Goal: Task Accomplishment & Management: Manage account settings

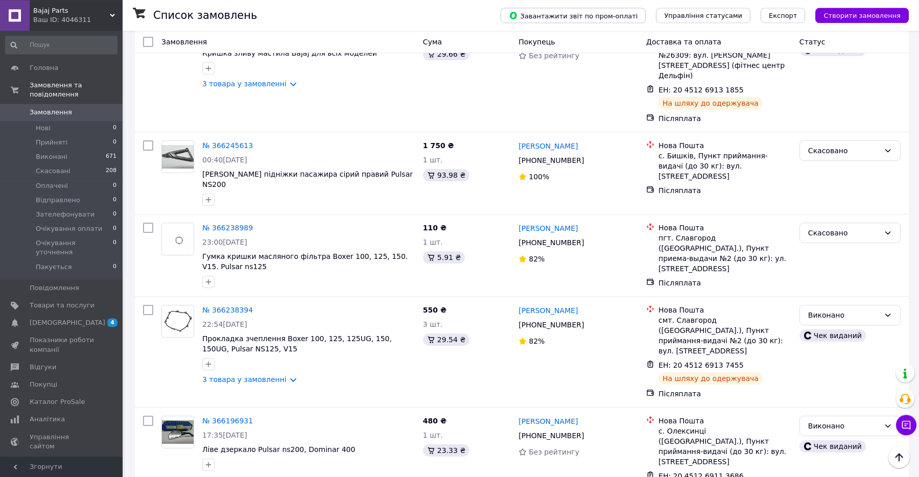
scroll to position [469, 0]
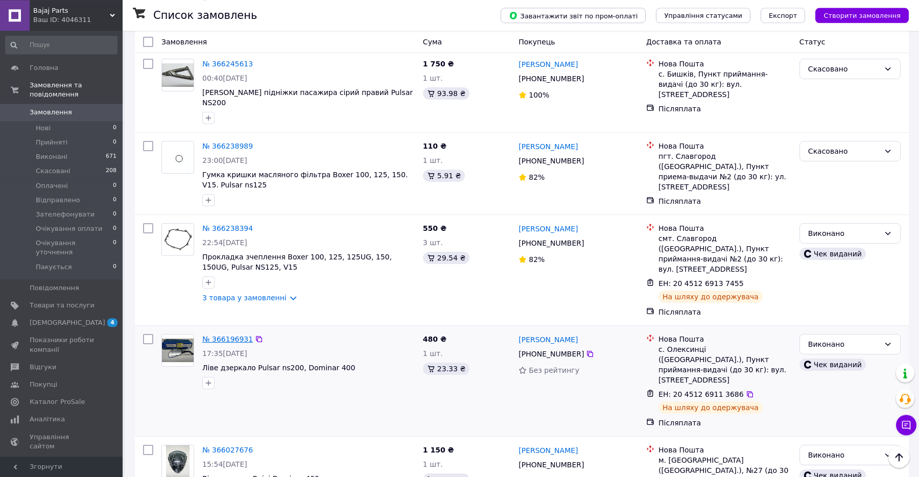
click at [215, 335] on link "№ 366196931" at bounding box center [227, 339] width 51 height 8
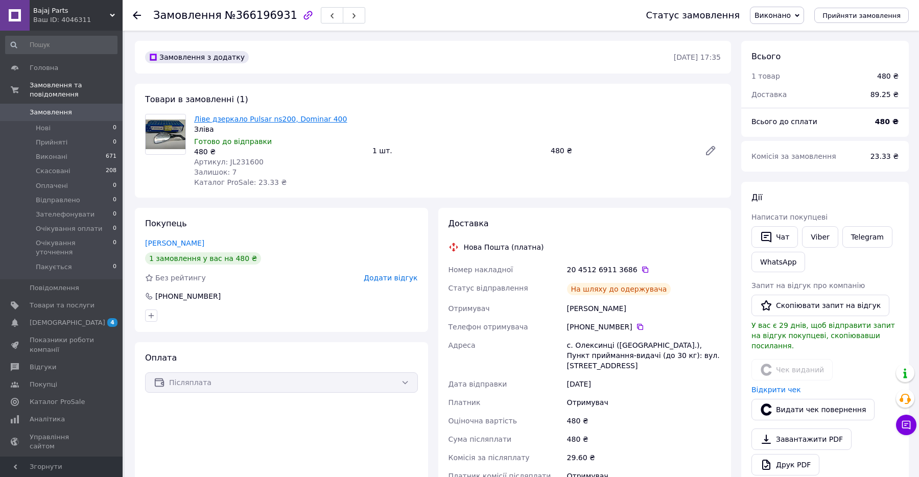
click at [280, 119] on link "Ліве дзеркало Pulsar ns200, Dominar 400" at bounding box center [270, 119] width 153 height 8
click at [51, 459] on span "Гаманець компанії" at bounding box center [62, 468] width 65 height 18
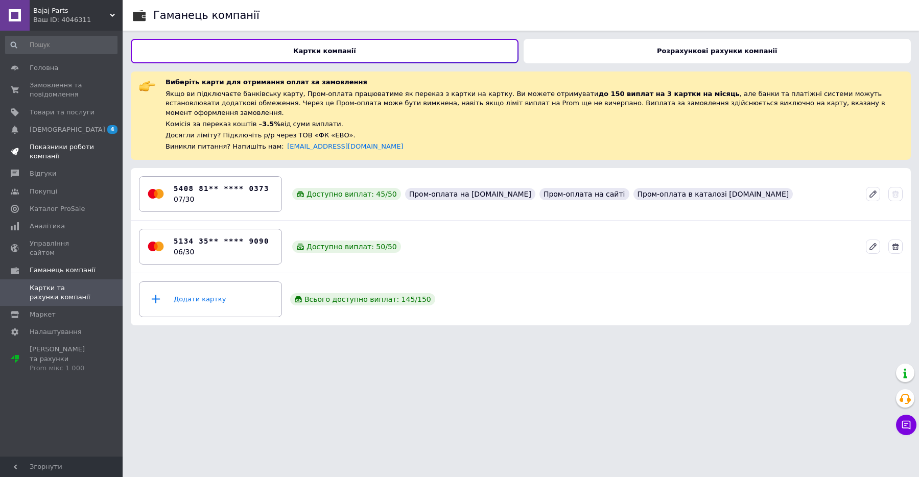
click at [58, 144] on span "Показники роботи компанії" at bounding box center [62, 152] width 65 height 18
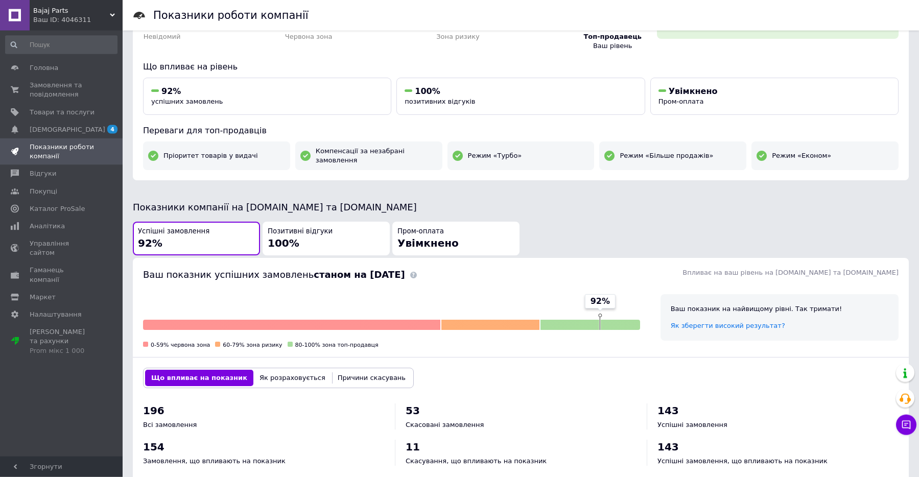
scroll to position [73, 0]
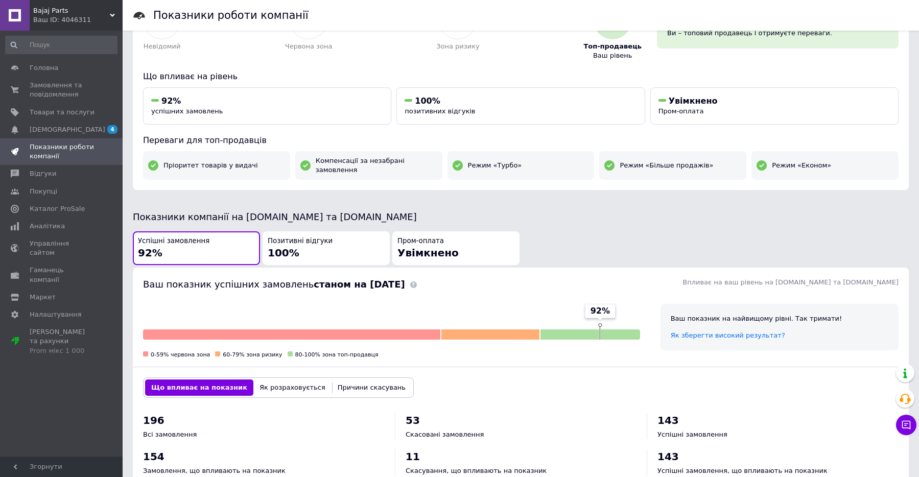
click at [344, 256] on button "Позитивні відгуки 100%" at bounding box center [326, 248] width 127 height 34
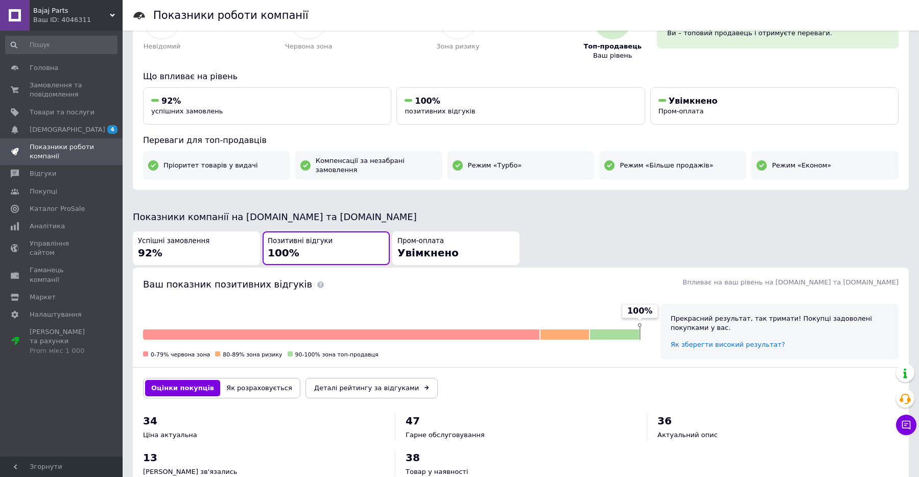
click at [388, 243] on button "Позитивні відгуки 100%" at bounding box center [326, 248] width 127 height 34
click at [414, 247] on span "Увімкнено" at bounding box center [427, 253] width 61 height 12
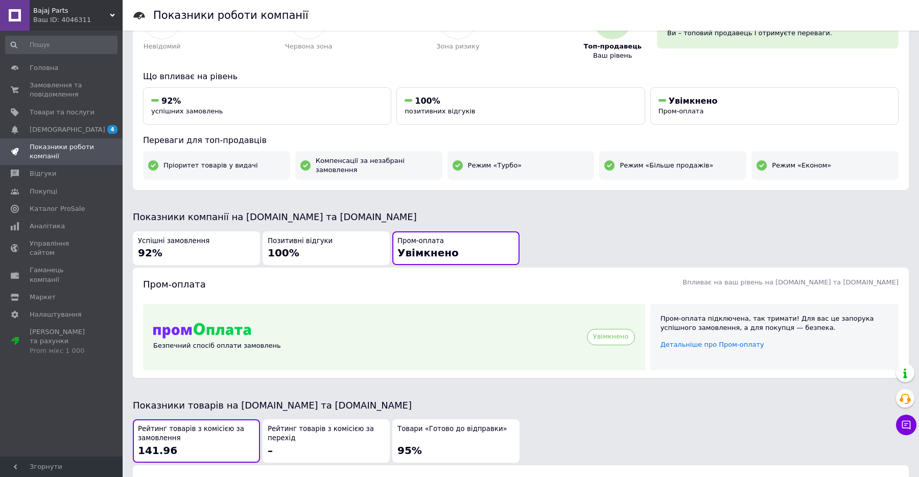
click at [216, 323] on img at bounding box center [202, 331] width 98 height 16
click at [600, 333] on div "Увімкнено" at bounding box center [611, 337] width 48 height 16
click at [678, 341] on span "Детальніше про Пром-оплату" at bounding box center [713, 345] width 104 height 8
click at [46, 310] on span "Налаштування" at bounding box center [56, 314] width 52 height 9
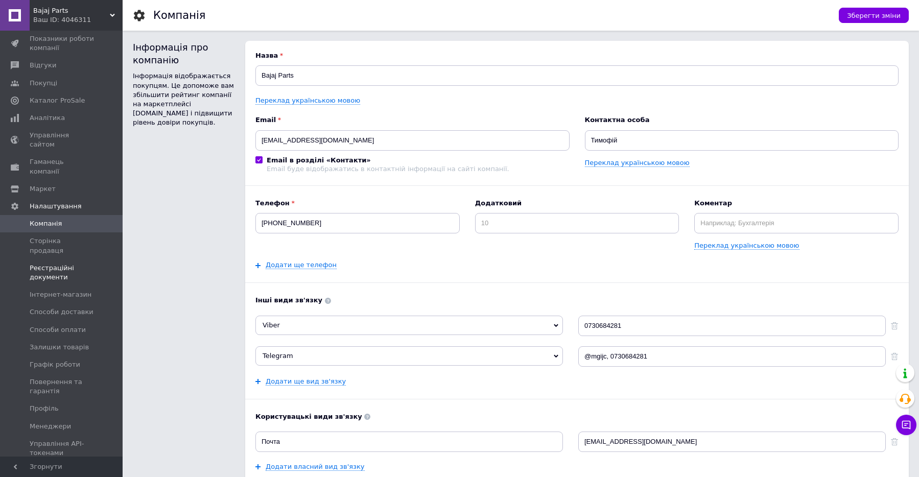
scroll to position [112, 0]
click at [327, 443] on input "Почта" at bounding box center [409, 442] width 308 height 20
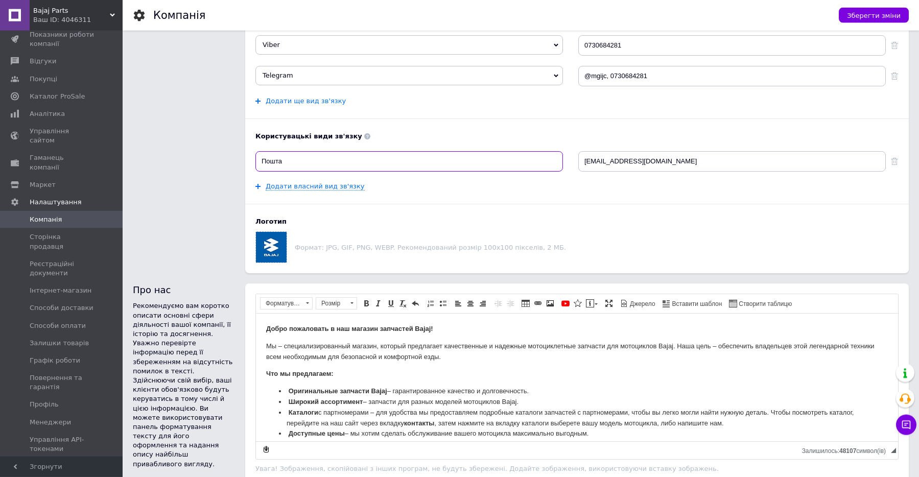
scroll to position [220, 0]
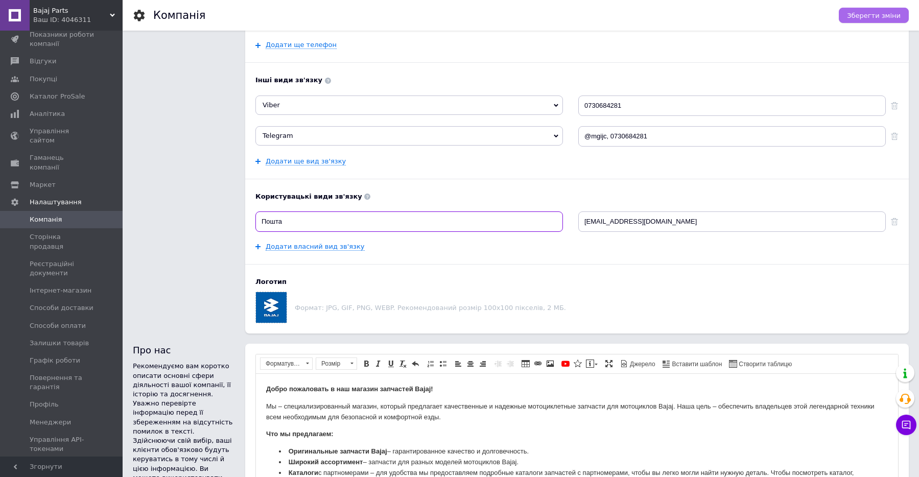
type input "Пошта"
click at [885, 15] on span "Зберегти зміни" at bounding box center [874, 16] width 54 height 8
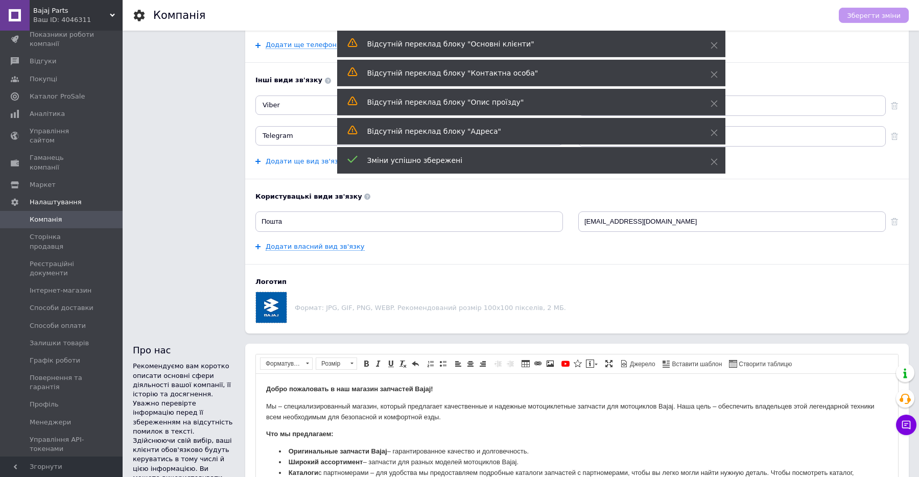
click at [257, 165] on div "Додати ще вид зв'язку" at bounding box center [300, 161] width 90 height 9
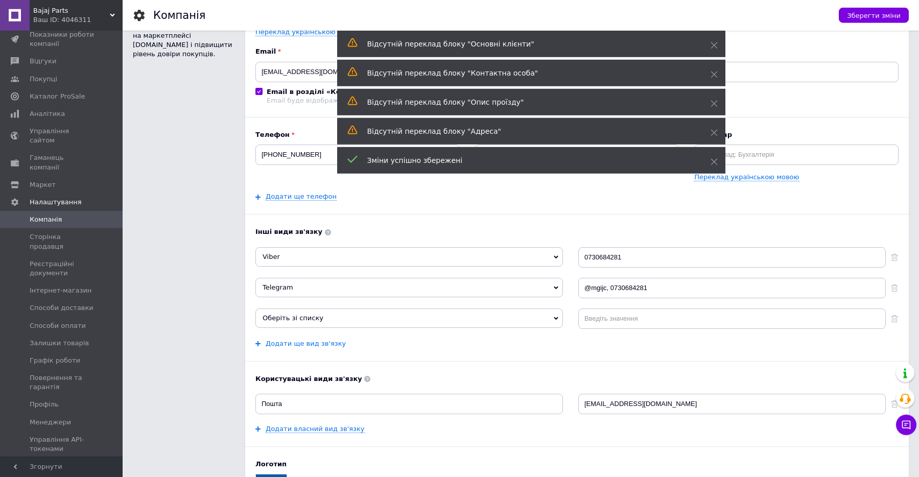
scroll to position [0, 0]
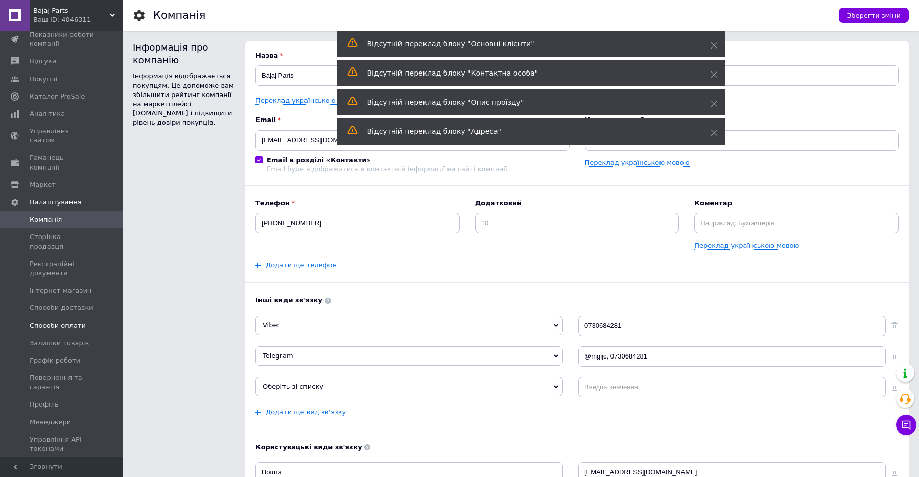
click at [55, 304] on ul "Компанія Сторінка продавця Реєстраційні документи Інтернет-магазин Способи дост…" at bounding box center [61, 334] width 123 height 247
click at [55, 317] on link "Способи оплати" at bounding box center [61, 325] width 123 height 17
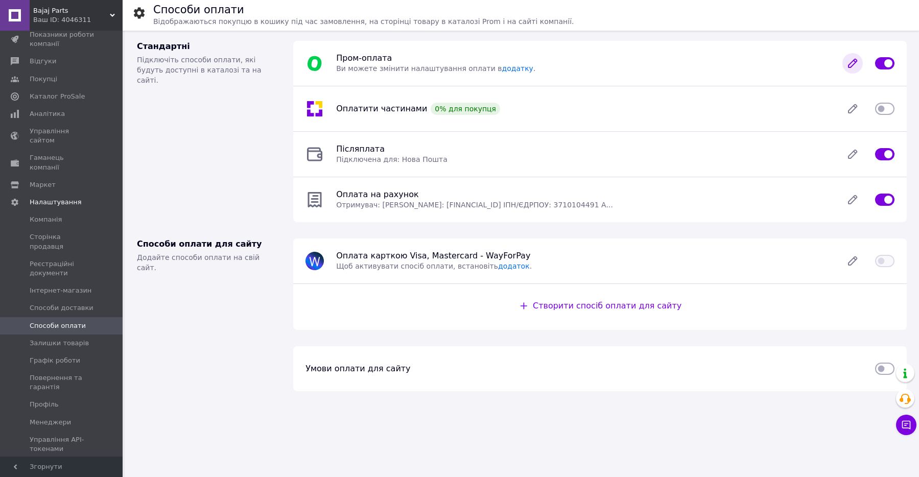
click at [847, 63] on icon at bounding box center [852, 63] width 20 height 20
click at [507, 73] on link "додатку" at bounding box center [517, 68] width 31 height 8
click at [244, 42] on div "Стандартні Підключіть способи оплати, які будуть доступні в каталозі та на сайт…" at bounding box center [209, 132] width 156 height 198
click at [356, 62] on span "Пром-оплата" at bounding box center [364, 58] width 56 height 10
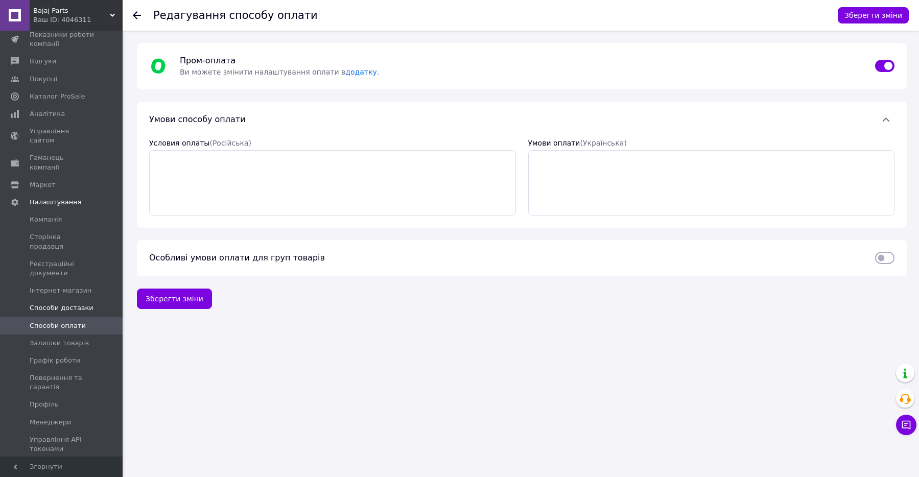
click at [69, 303] on span "Способи доставки" at bounding box center [62, 307] width 64 height 9
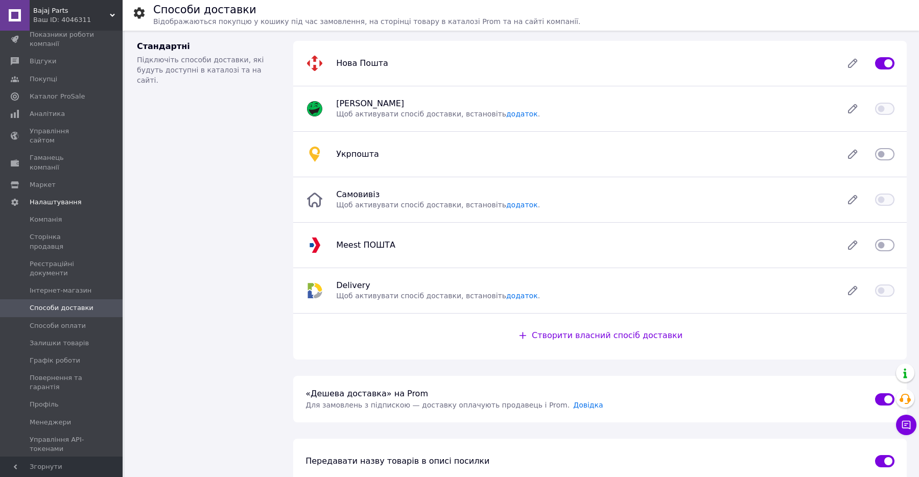
scroll to position [143, 0]
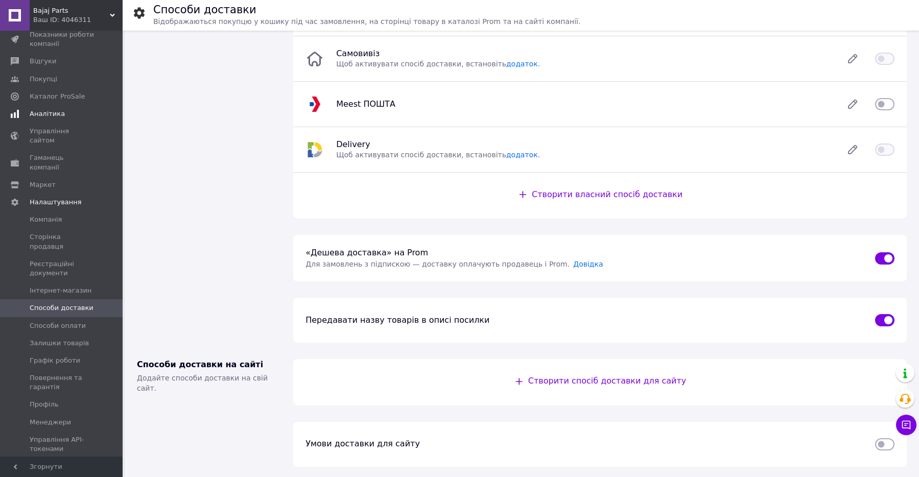
click at [49, 116] on span "Аналітика" at bounding box center [47, 113] width 35 height 9
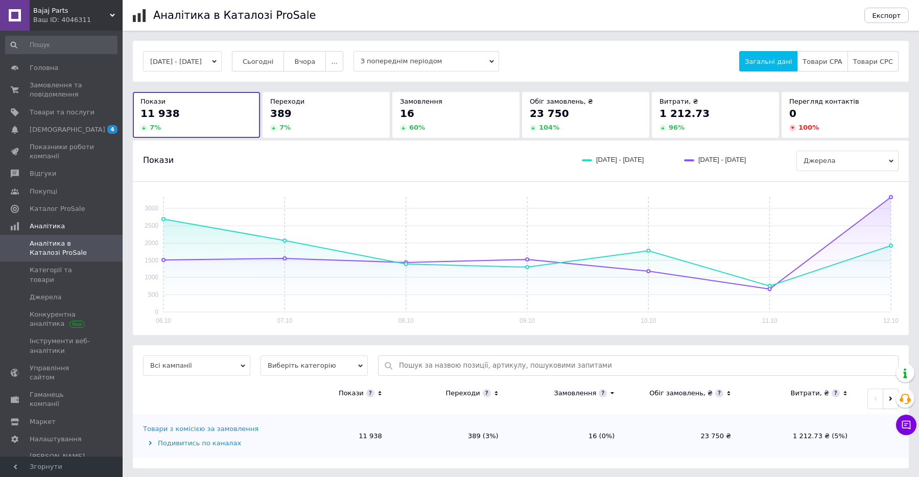
click at [439, 61] on span "З попереднім періодом" at bounding box center [427, 61] width 146 height 20
click at [464, 187] on div "06.10 07.10 08.10 09.10 10.10 11.10 12.10 0 500 1000 1500 2000 2500 3000" at bounding box center [521, 258] width 776 height 153
click at [215, 437] on td "Товари з комісією за замовлення Подивитись по каналах" at bounding box center [204, 435] width 143 height 44
click at [203, 444] on div "Подивитись по каналах" at bounding box center [208, 441] width 130 height 9
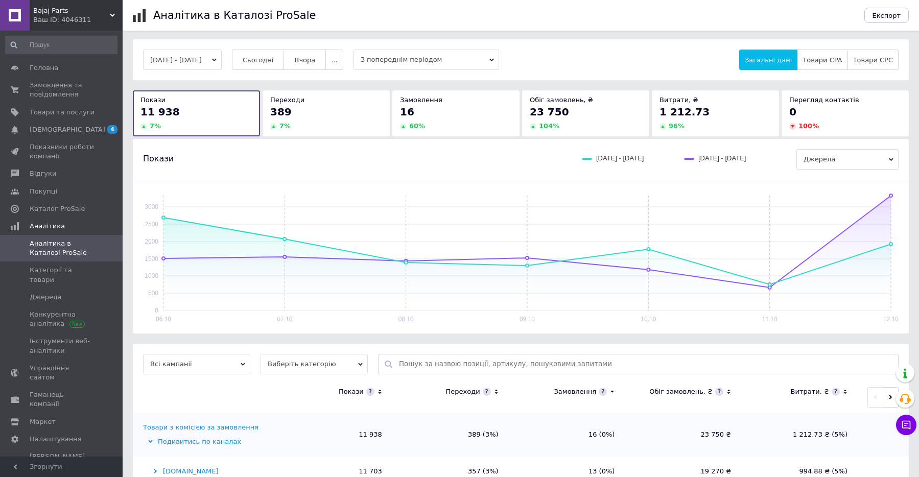
scroll to position [91, 0]
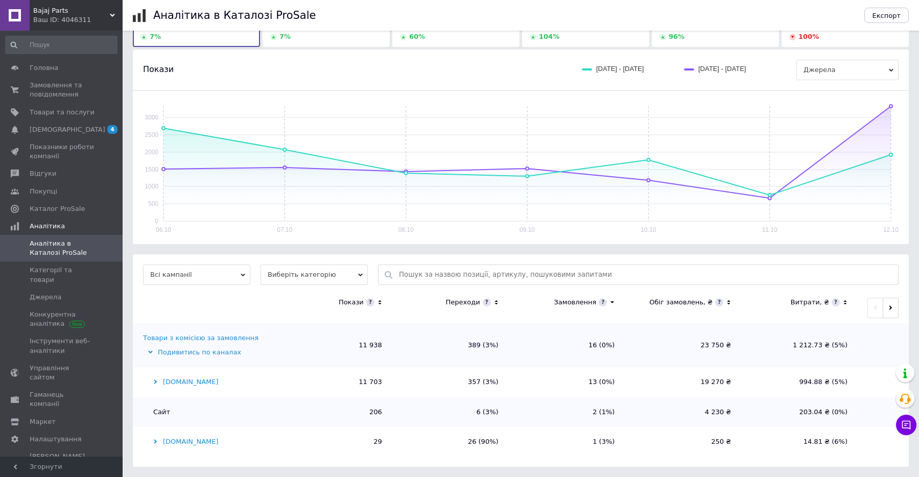
click at [152, 383] on div "[DOMAIN_NAME]" at bounding box center [208, 382] width 130 height 9
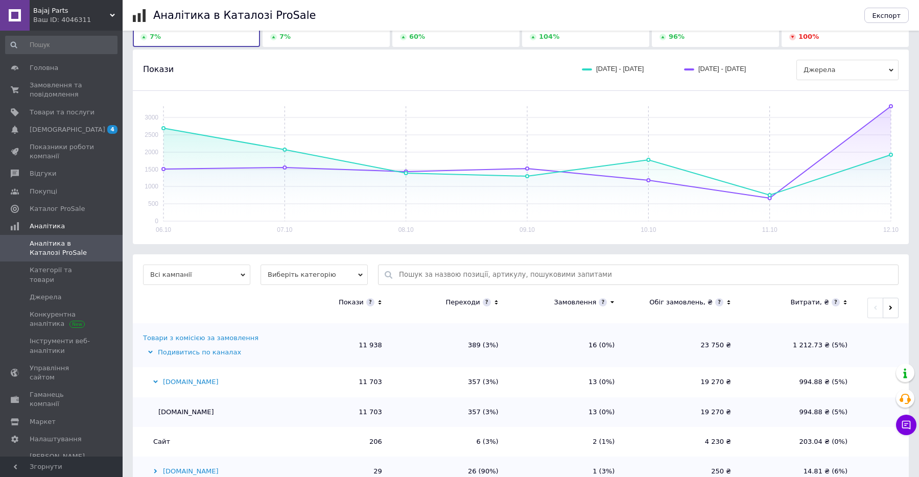
click at [152, 383] on div "[DOMAIN_NAME]" at bounding box center [208, 382] width 130 height 9
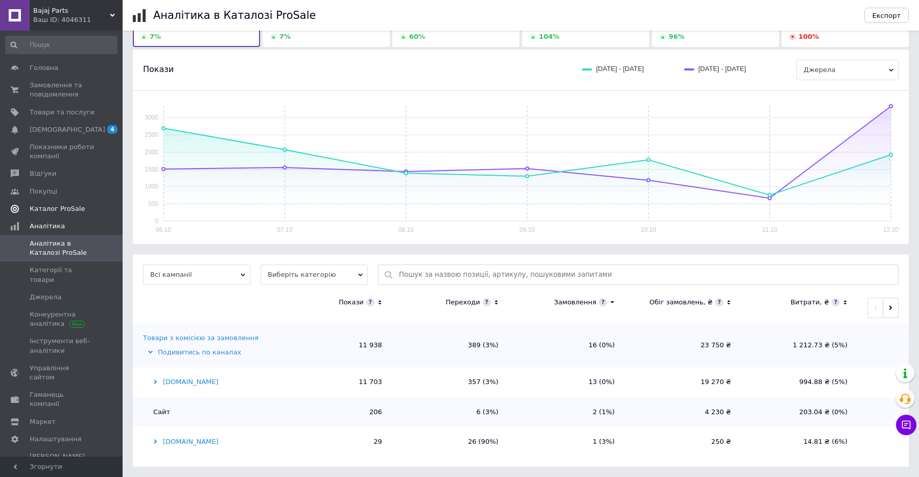
click at [81, 216] on link "Каталог ProSale" at bounding box center [61, 208] width 123 height 17
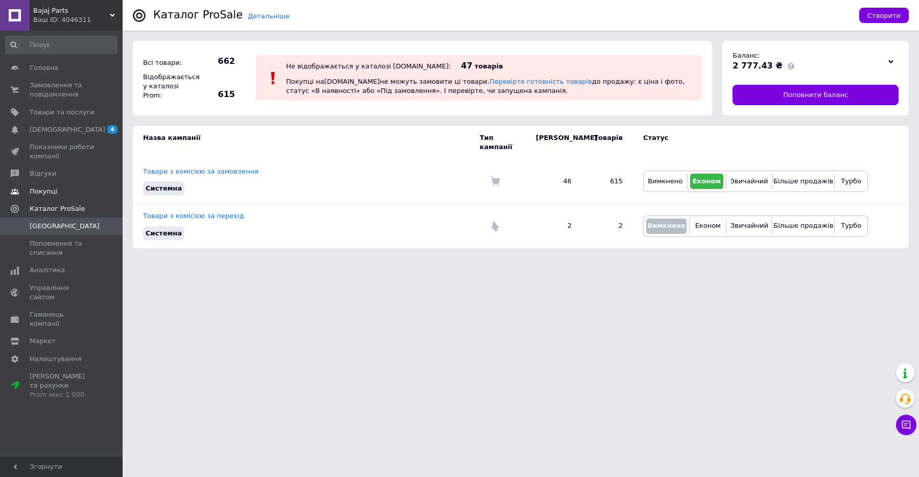
click at [84, 183] on link "Покупці" at bounding box center [61, 191] width 123 height 17
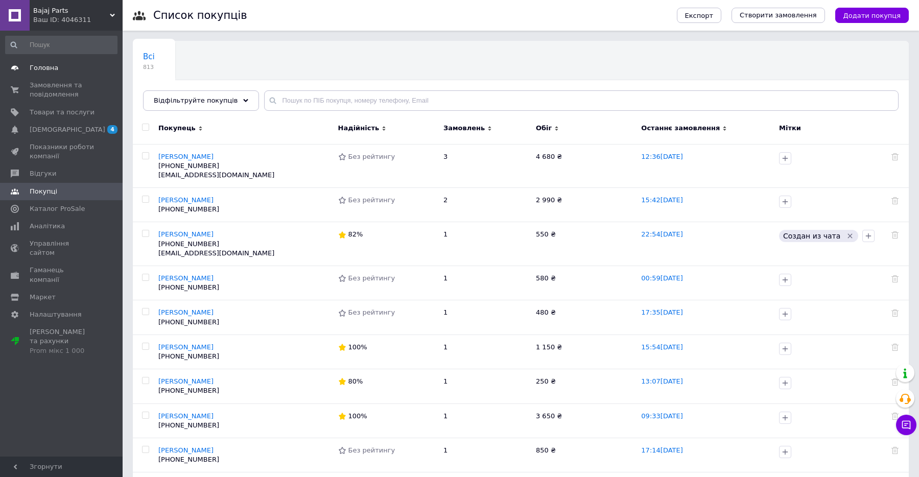
click at [89, 73] on link "Головна" at bounding box center [61, 67] width 123 height 17
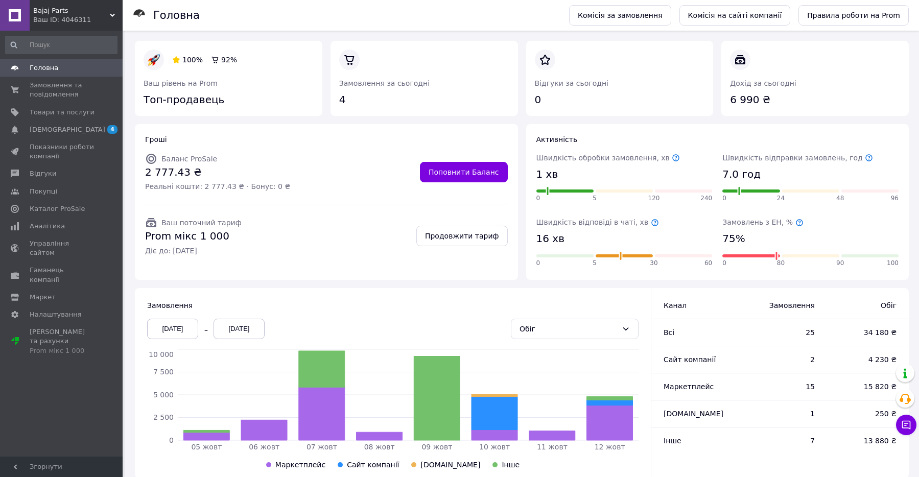
click at [795, 219] on icon at bounding box center [799, 223] width 8 height 8
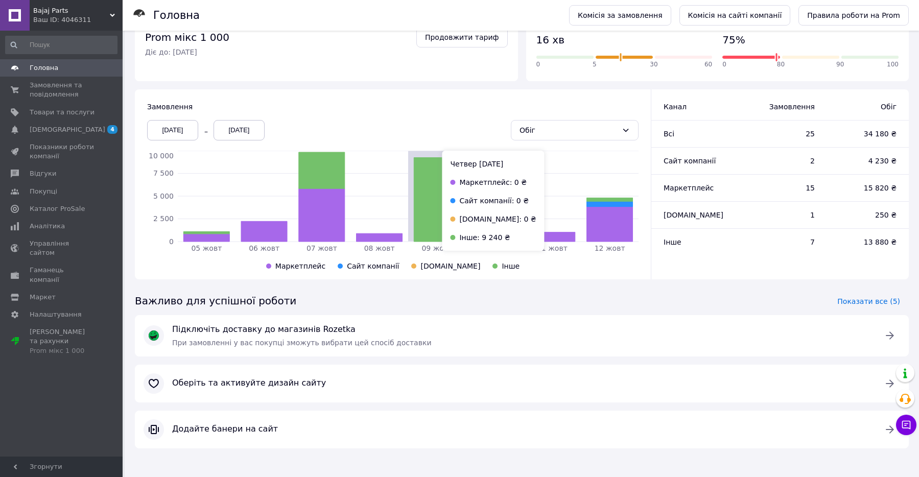
scroll to position [133, 0]
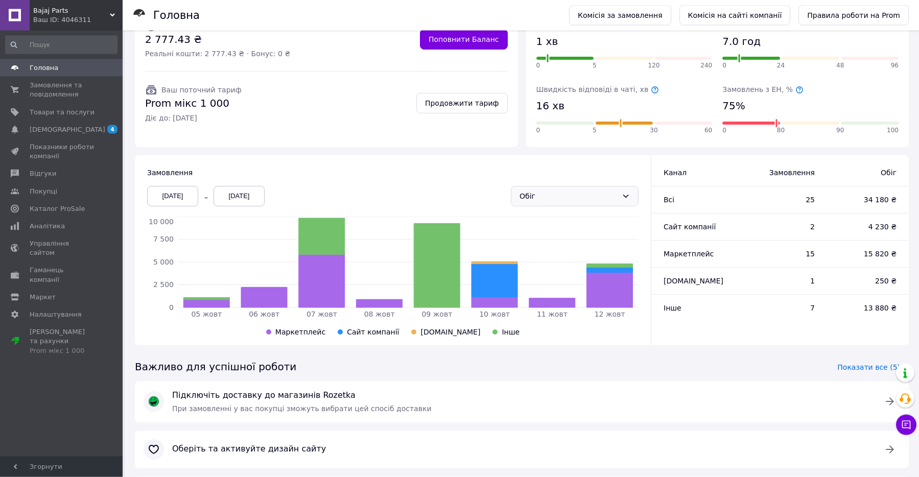
click at [568, 197] on div "Обіг" at bounding box center [569, 196] width 98 height 11
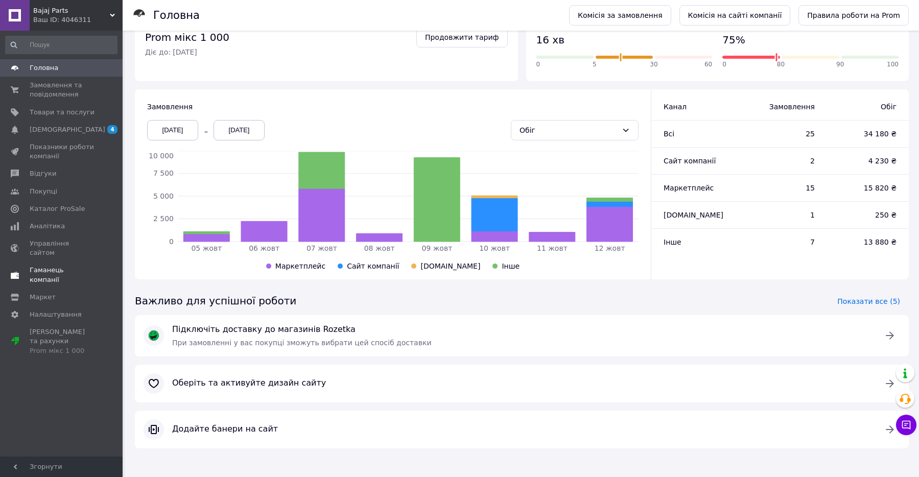
click at [72, 266] on span "Гаманець компанії" at bounding box center [62, 275] width 65 height 18
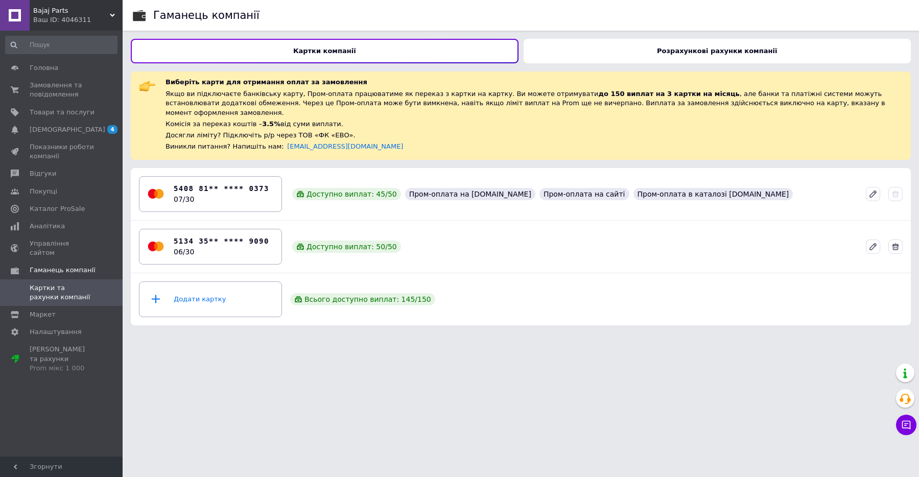
click at [527, 47] on div "Розрахункові рахунки компанії" at bounding box center [718, 51] width 388 height 25
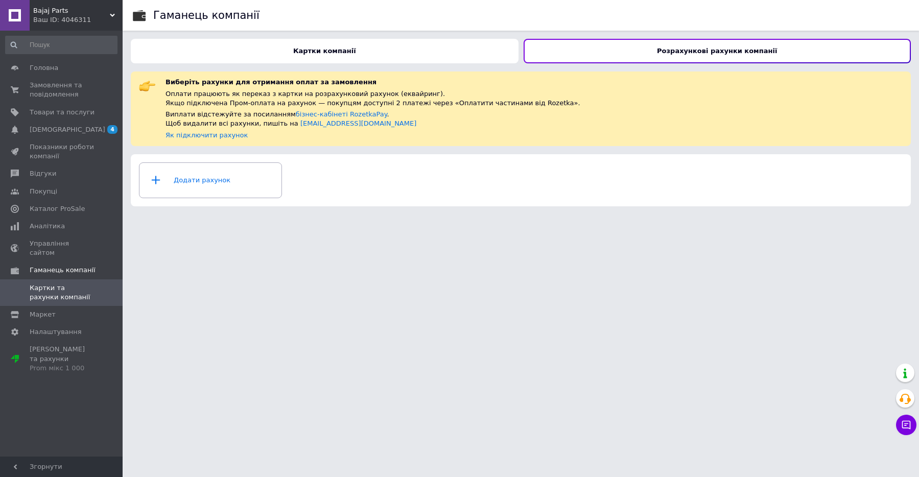
click at [413, 52] on div "Картки компанії" at bounding box center [325, 51] width 388 height 25
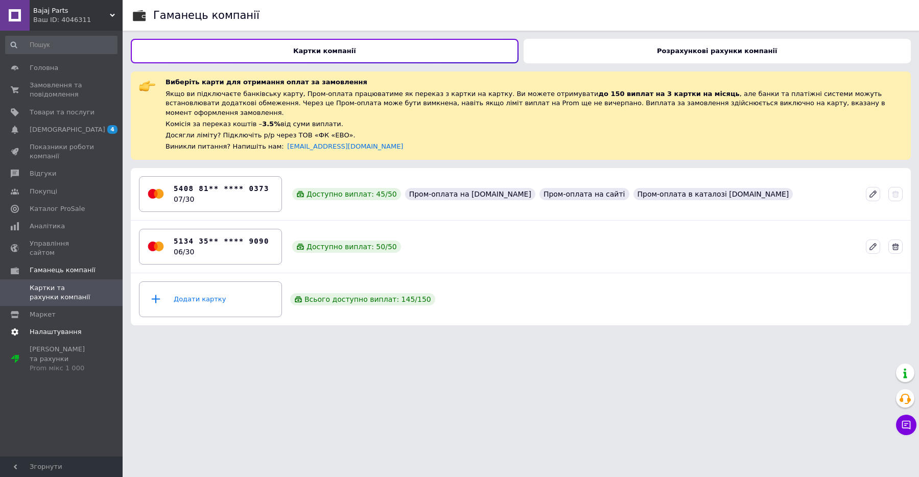
click at [64, 327] on span "Налаштування" at bounding box center [56, 331] width 52 height 9
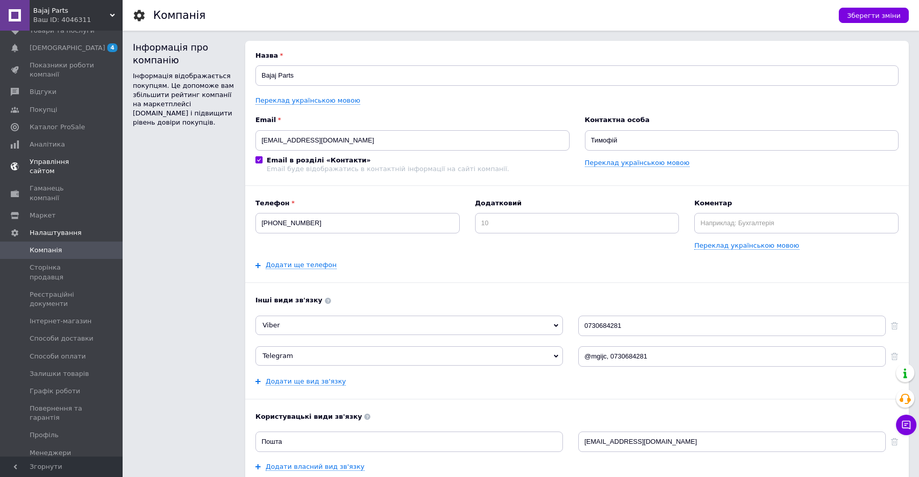
scroll to position [82, 0]
click at [78, 351] on span "Способи оплати" at bounding box center [58, 355] width 56 height 9
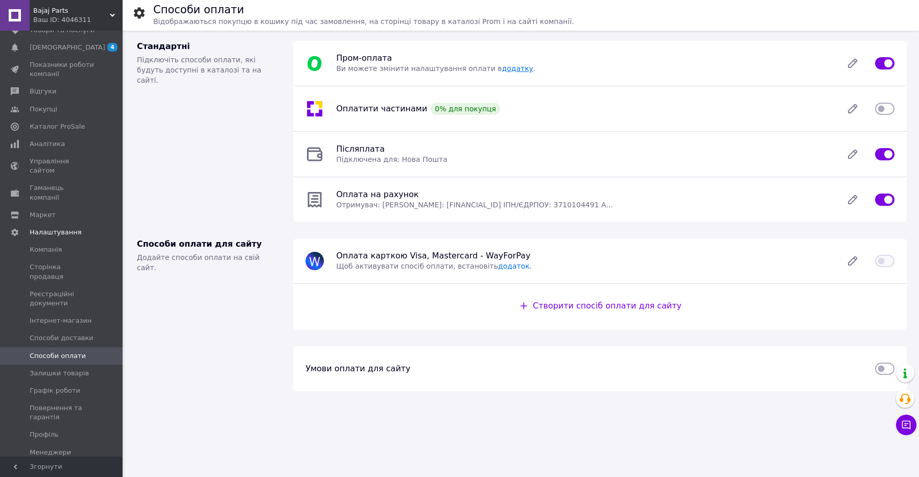
click at [502, 67] on link "додатку" at bounding box center [517, 68] width 31 height 8
